Goal: Find specific page/section: Find specific page/section

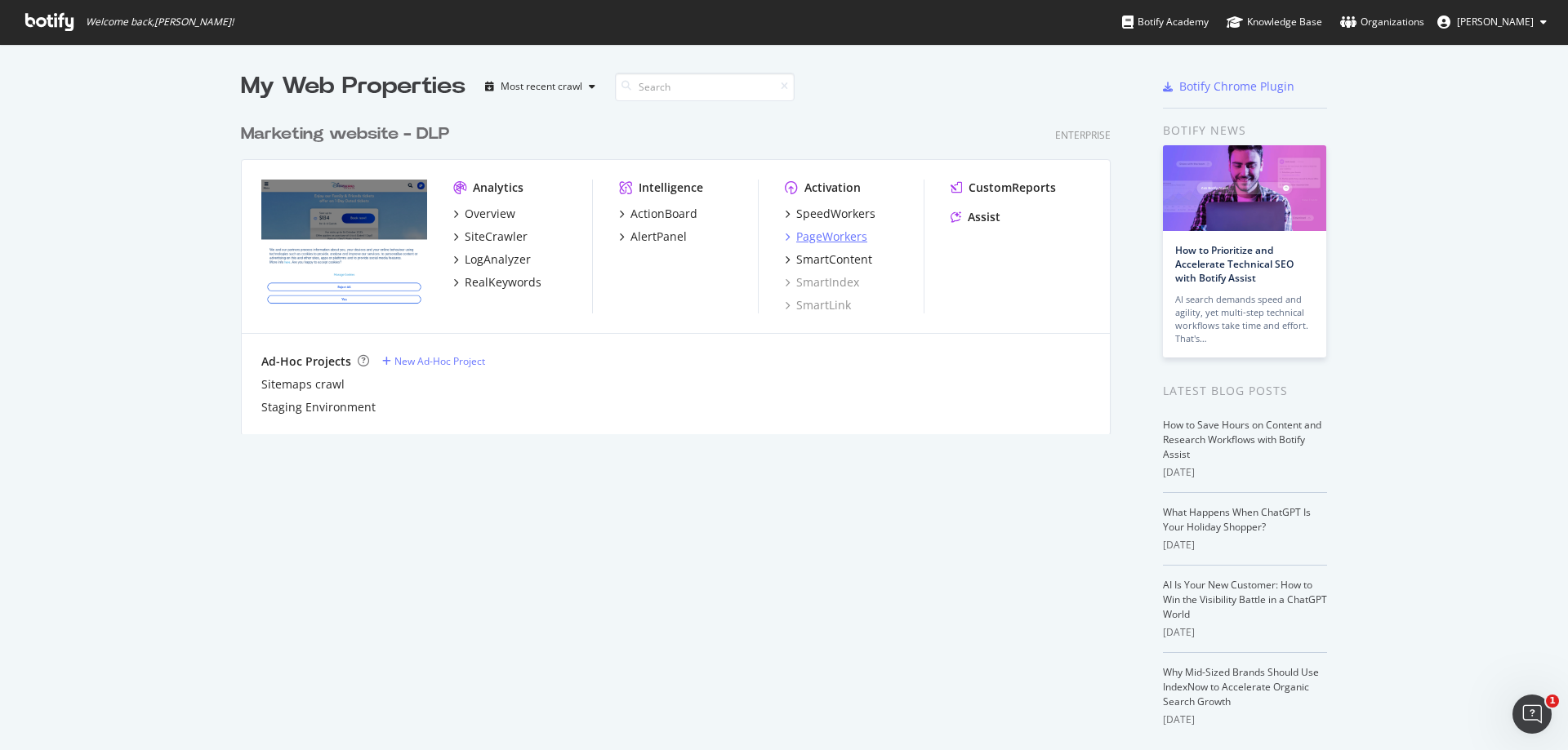
click at [815, 235] on div "PageWorkers" at bounding box center [831, 236] width 71 height 16
